Goal: Task Accomplishment & Management: Complete application form

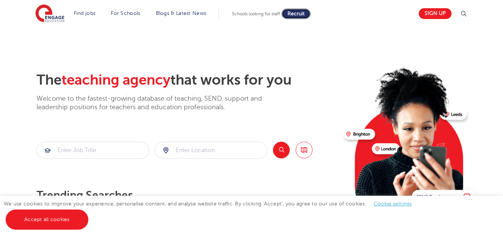
click at [303, 15] on span "Recruit" at bounding box center [296, 14] width 17 height 6
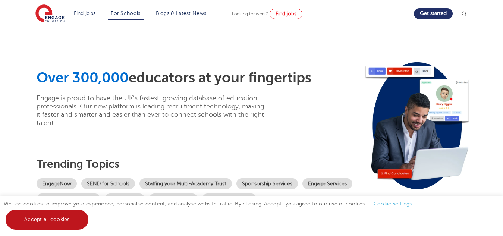
click at [68, 216] on link "Accept all cookies" at bounding box center [47, 220] width 83 height 20
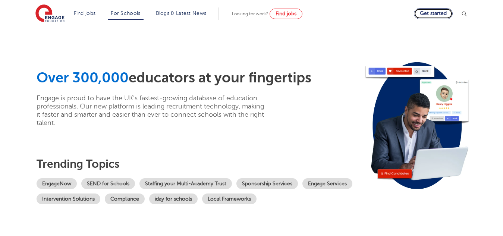
click at [442, 14] on link "Get started" at bounding box center [433, 13] width 39 height 11
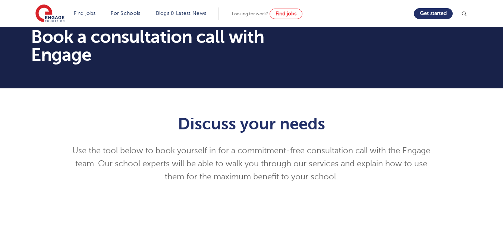
scroll to position [11, 0]
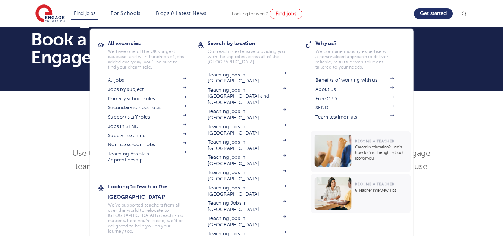
click at [89, 9] on li "Find jobs All vacancies We have one of the UK's largest database. and with hund…" at bounding box center [85, 13] width 28 height 13
click at [286, 109] on img at bounding box center [284, 110] width 4 height 2
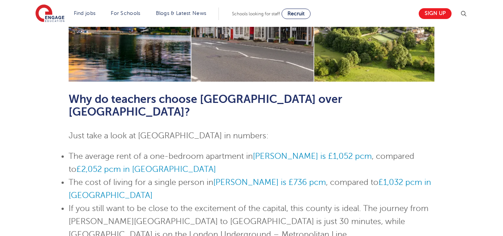
scroll to position [305, 0]
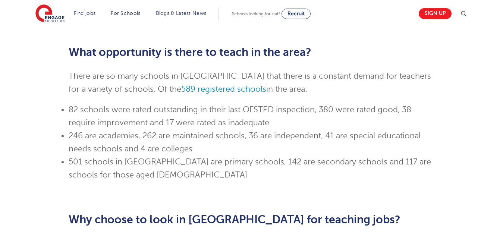
drag, startPoint x: 506, startPoint y: 28, endPoint x: 509, endPoint y: 116, distance: 87.8
click at [503, 116] on html "Find jobs All vacancies We have one of the UK's largest database. and with hund…" at bounding box center [251, 215] width 503 height 1490
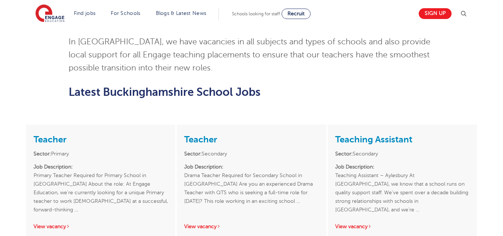
scroll to position [929, 0]
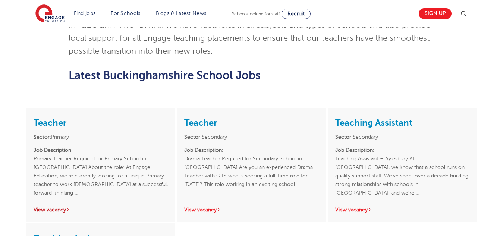
click at [69, 207] on icon at bounding box center [68, 209] width 2 height 5
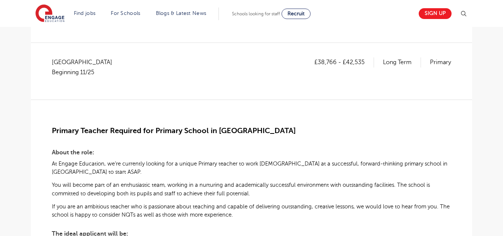
scroll to position [118, 0]
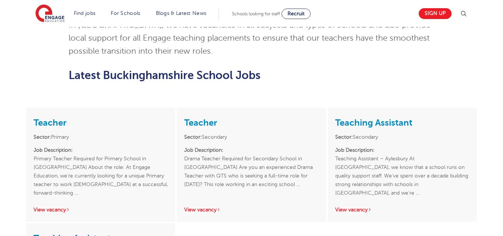
scroll to position [929, 0]
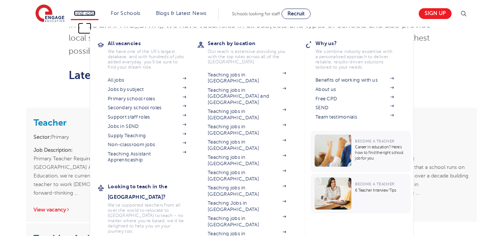
click at [91, 12] on link "Find jobs" at bounding box center [85, 13] width 22 height 6
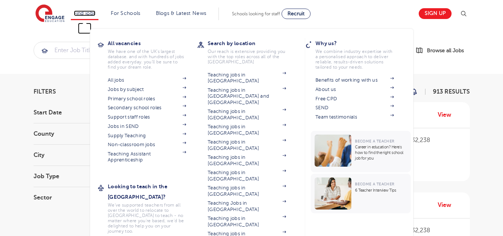
click at [92, 15] on link "Find jobs" at bounding box center [85, 13] width 22 height 6
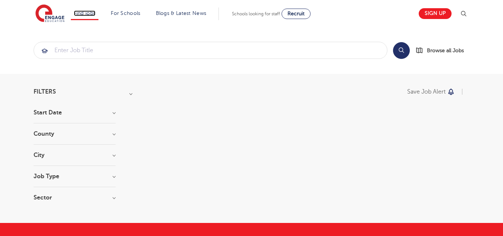
click at [92, 15] on link "Find jobs" at bounding box center [85, 13] width 22 height 6
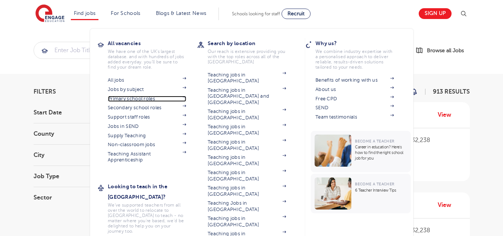
click at [151, 97] on link "Primary school roles" at bounding box center [147, 99] width 78 height 6
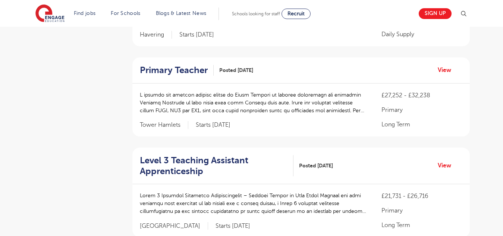
scroll to position [711, 0]
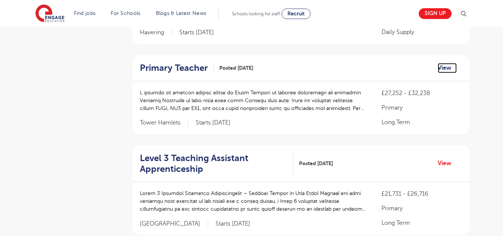
click at [444, 69] on link "View" at bounding box center [447, 68] width 19 height 10
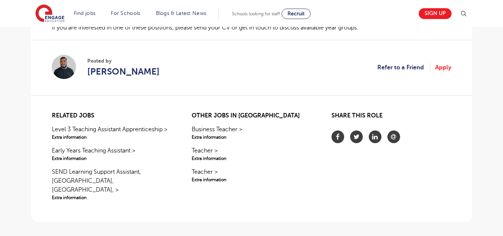
scroll to position [541, 0]
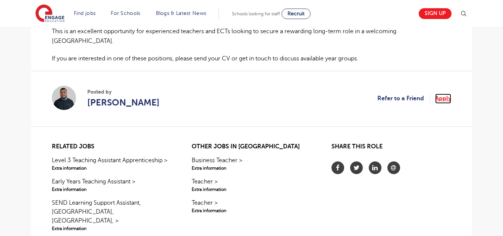
click at [445, 94] on link "Apply" at bounding box center [443, 99] width 16 height 10
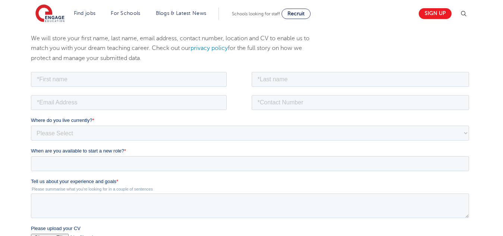
scroll to position [94, 0]
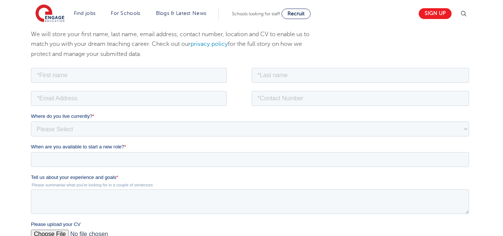
drag, startPoint x: 507, startPoint y: 44, endPoint x: 509, endPoint y: 78, distance: 33.3
click at [503, 78] on html "Find jobs All vacancies We have one of the UK's largest database. and with hund…" at bounding box center [251, 228] width 503 height 645
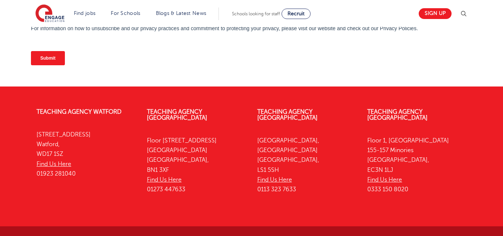
scroll to position [358, 0]
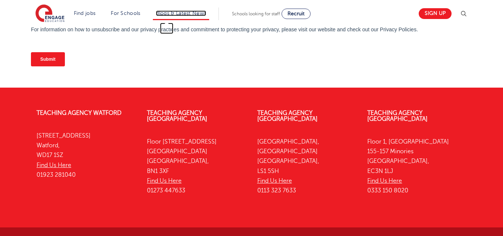
click at [166, 13] on link "Blogs & Latest News" at bounding box center [181, 13] width 51 height 6
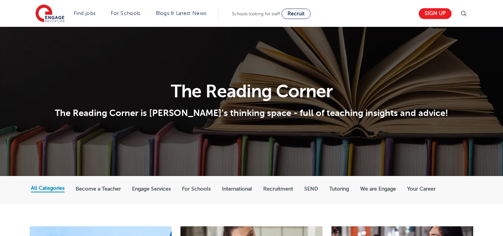
drag, startPoint x: 222, startPoint y: 154, endPoint x: 402, endPoint y: 0, distance: 236.6
click at [240, 136] on section "The Reading Corner The Reading Corner is [PERSON_NAME]’s thinking space - full …" at bounding box center [251, 101] width 503 height 149
